Goal: Task Accomplishment & Management: Use online tool/utility

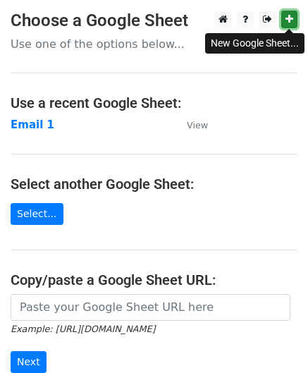
click at [282, 15] on link at bounding box center [289, 20] width 16 height 18
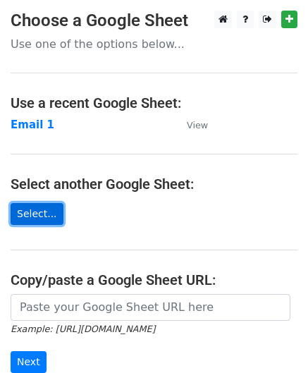
click at [34, 212] on link "Select..." at bounding box center [37, 214] width 53 height 22
